Goal: Information Seeking & Learning: Understand process/instructions

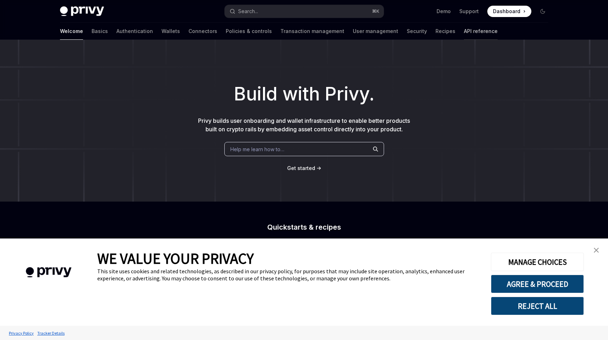
click at [464, 35] on link "API reference" at bounding box center [481, 31] width 34 height 17
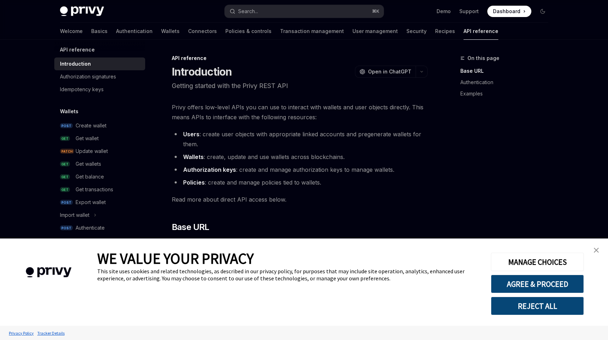
scroll to position [9, 0]
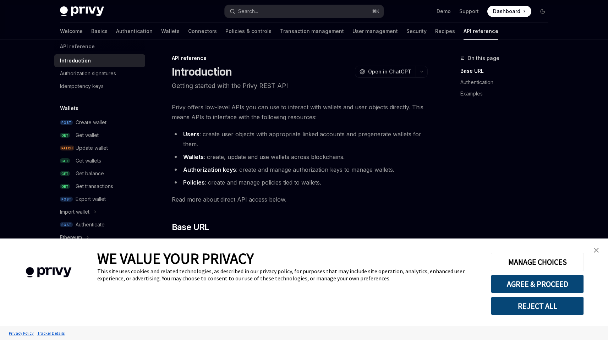
click at [594, 248] on img "close banner" at bounding box center [596, 250] width 5 height 5
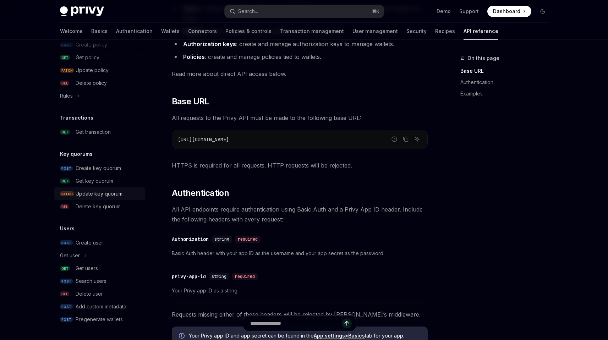
scroll to position [147, 0]
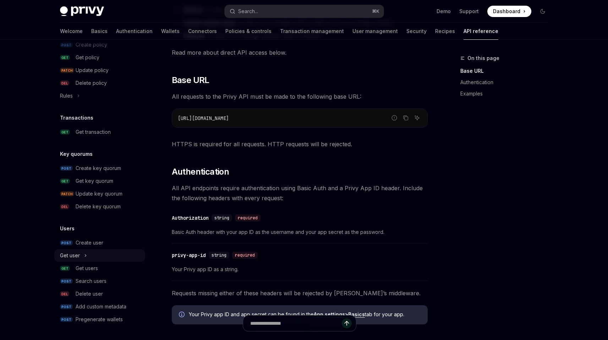
click at [76, 256] on div "Get user" at bounding box center [70, 255] width 20 height 9
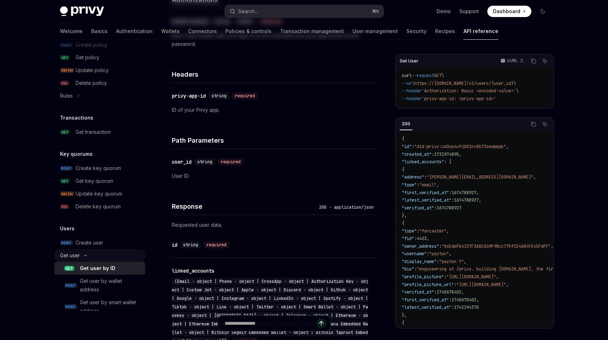
type textarea "*"
